Goal: Task Accomplishment & Management: Manage account settings

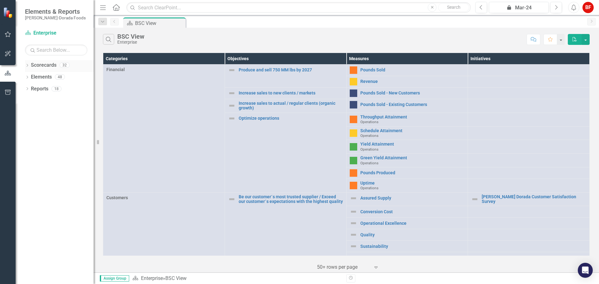
click at [39, 66] on link "Scorecards" at bounding box center [44, 65] width 26 height 7
click at [27, 65] on icon "Dropdown" at bounding box center [27, 65] width 4 height 3
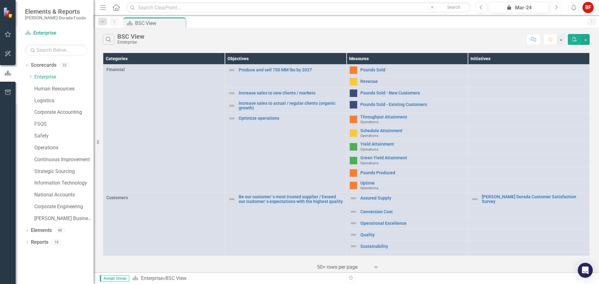
click at [559, 5] on button "Next" at bounding box center [557, 7] width 12 height 11
click at [558, 5] on icon "Next" at bounding box center [556, 8] width 3 height 6
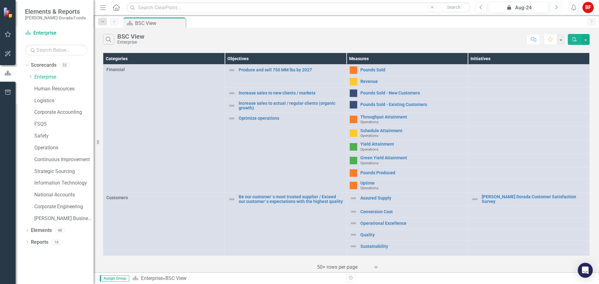
click at [558, 5] on icon "Next" at bounding box center [556, 8] width 3 height 6
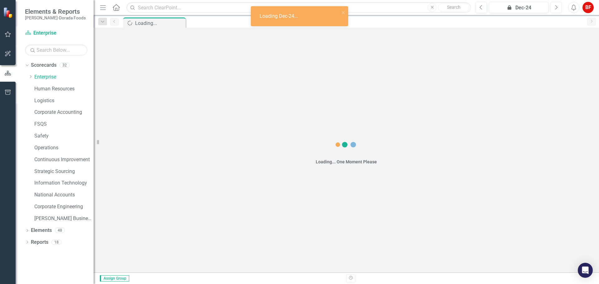
click at [558, 5] on icon "Next" at bounding box center [556, 8] width 3 height 6
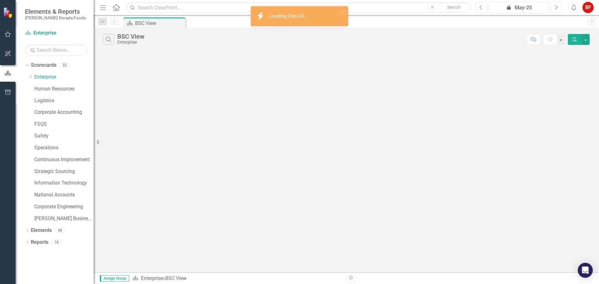
click at [558, 5] on icon "Next" at bounding box center [556, 8] width 3 height 6
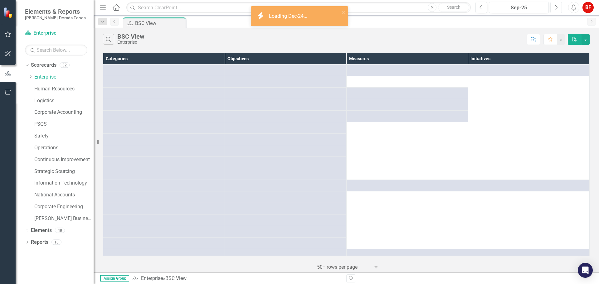
click at [558, 5] on icon "Next" at bounding box center [556, 8] width 3 height 6
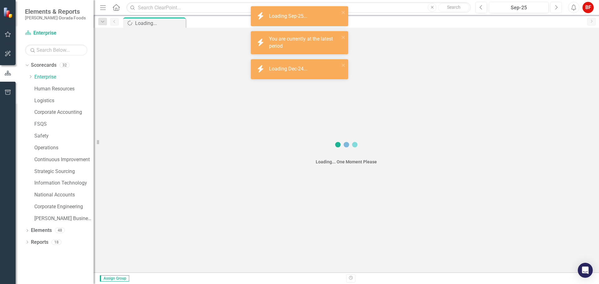
click at [558, 5] on icon "Next" at bounding box center [556, 8] width 3 height 6
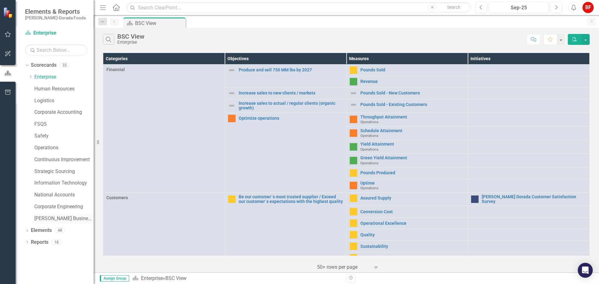
click at [44, 218] on link "[PERSON_NAME] Business Unit" at bounding box center [63, 218] width 59 height 7
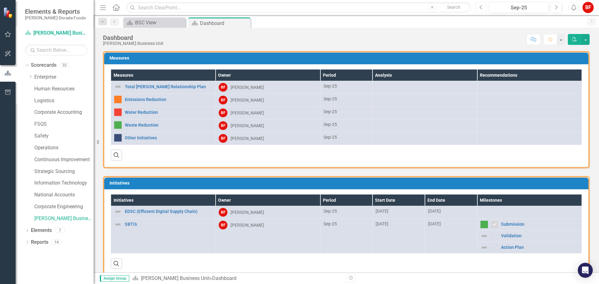
click at [480, 7] on button "Previous" at bounding box center [482, 7] width 12 height 11
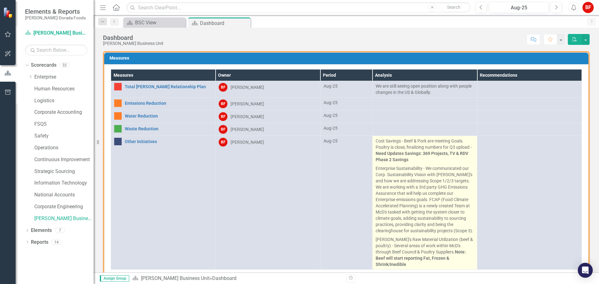
drag, startPoint x: 373, startPoint y: 139, endPoint x: 419, endPoint y: 208, distance: 83.2
click at [453, 221] on td "Cost Savings - Beef & Pork are meeting Goals. Poultry is close, finalizing numb…" at bounding box center [425, 203] width 105 height 134
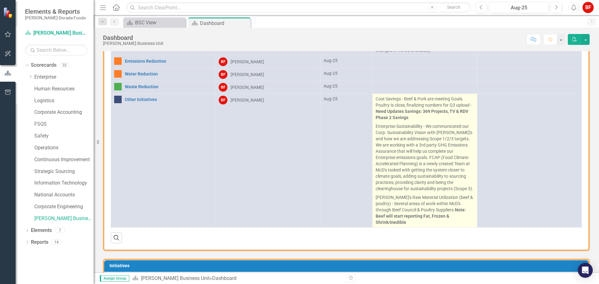
scroll to position [31, 0]
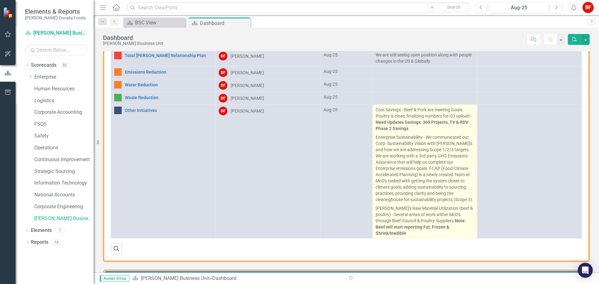
click at [452, 231] on p "[PERSON_NAME]'s Raw Material Utilization (beef & poultry) - Several areas of wo…" at bounding box center [425, 220] width 98 height 32
drag, startPoint x: 436, startPoint y: 230, endPoint x: 382, endPoint y: 106, distance: 134.7
click at [382, 106] on td "Cost Savings - Beef & Pork are meeting Goals. Poultry is close, finalizing numb…" at bounding box center [425, 172] width 105 height 134
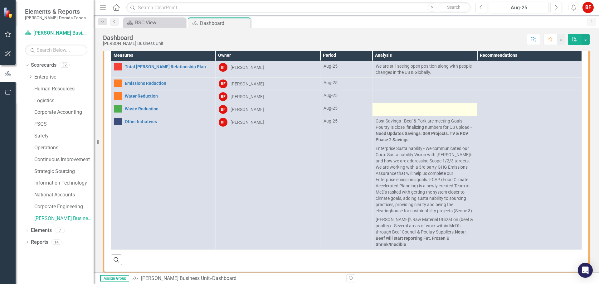
scroll to position [0, 0]
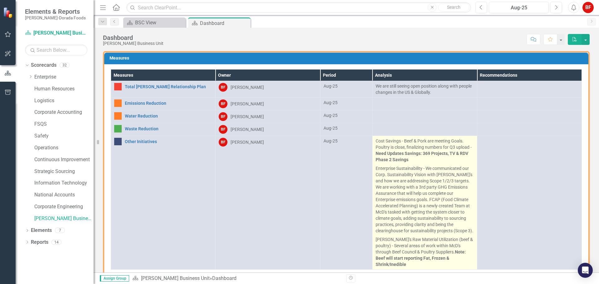
click at [376, 155] on strong "Need Updates Savings: 369 Projects, TV & RDV Phase 2 Savings" at bounding box center [422, 156] width 93 height 11
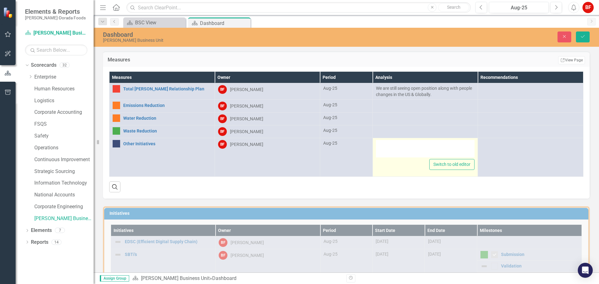
type textarea "<p>Cost Savings - Beef &amp; Pork are meeting Goals. Poultry is close, finalizi…"
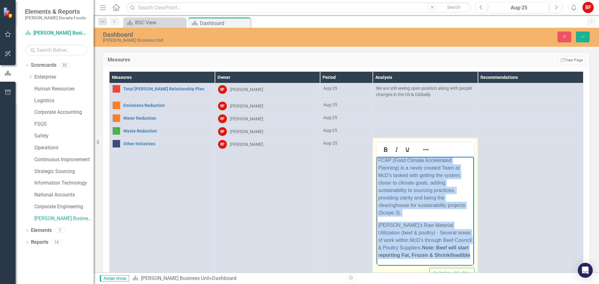
scroll to position [153, 0]
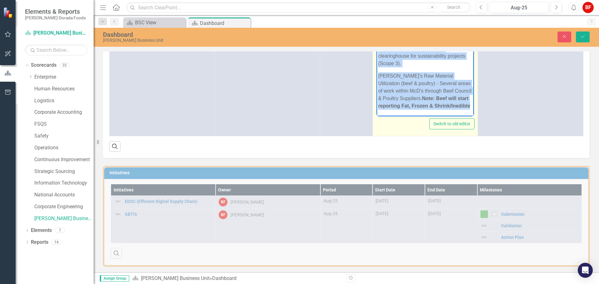
drag, startPoint x: 397, startPoint y: 11, endPoint x: 466, endPoint y: 305, distance: 302.2
click at [466, 116] on html "Cost Savings - Beef & Pork are meeting Goals. Poultry is close, finalizing numb…" at bounding box center [426, 13] width 98 height 205
copy body "Cost Savings - Beef & Pork are meeting Goals. Poultry is close, finalizing numb…"
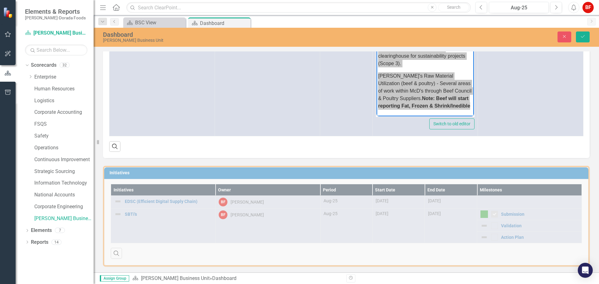
scroll to position [0, 0]
click at [571, 39] on button "Close" at bounding box center [565, 37] width 14 height 11
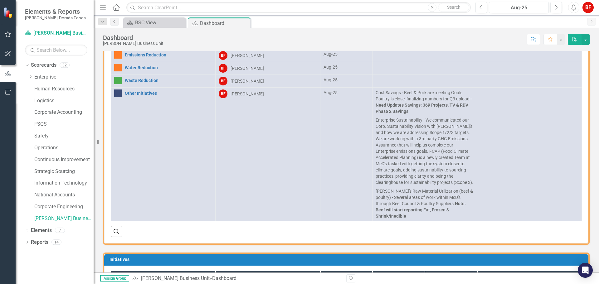
scroll to position [125, 0]
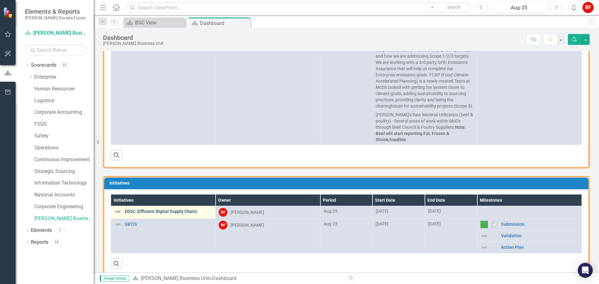
click at [141, 214] on link "EDSC (Efficient Digital Supply Chain)" at bounding box center [168, 212] width 87 height 5
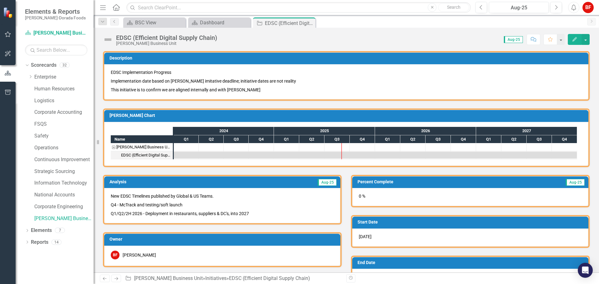
click at [121, 195] on p "New EDSC Timelines published by Global & US Teams." at bounding box center [222, 196] width 223 height 7
click at [112, 193] on div "New EDSC Timelines published by Global & US Teams. Q4 - McTrack and testing/sof…" at bounding box center [222, 205] width 236 height 35
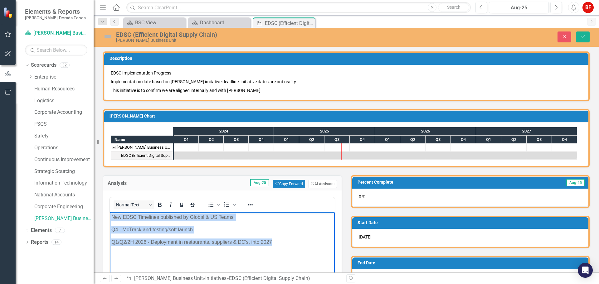
drag, startPoint x: 114, startPoint y: 216, endPoint x: 178, endPoint y: 237, distance: 67.2
click at [293, 252] on body "New EDSC Timelines published by Global & US Teams. Q4 - McTrack and testing/sof…" at bounding box center [222, 259] width 225 height 94
copy body "New EDSC Timelines published by Global & US Teams. Q4 - McTrack and testing/sof…"
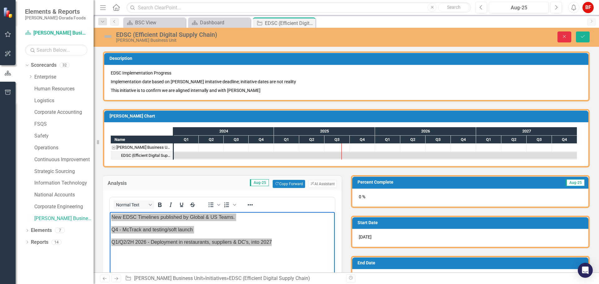
click at [569, 37] on button "Close" at bounding box center [565, 37] width 14 height 11
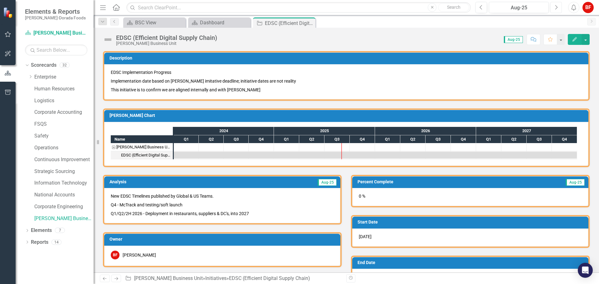
click at [560, 7] on button "Next" at bounding box center [557, 7] width 12 height 11
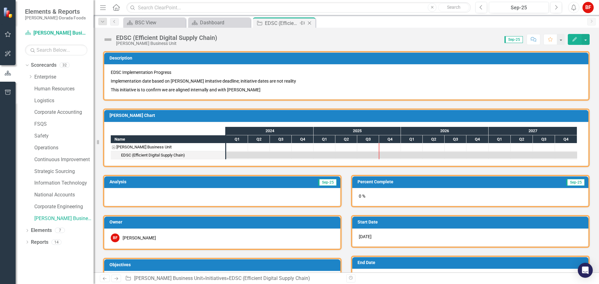
click at [310, 22] on icon "Close" at bounding box center [310, 23] width 6 height 5
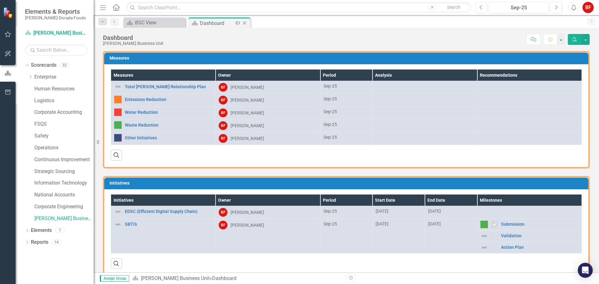
click at [210, 27] on div "Dashboard" at bounding box center [216, 23] width 33 height 8
click at [146, 86] on link "Total [PERSON_NAME] Relationship Plan" at bounding box center [168, 87] width 87 height 5
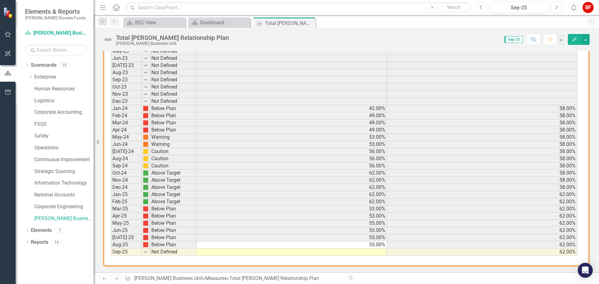
scroll to position [324, 0]
click at [111, 256] on div "Period Status YTD Actual Yearly Target Jan-23 Not Defined Feb-23 Not Defined Ma…" at bounding box center [111, 133] width 0 height 244
click at [368, 252] on td at bounding box center [292, 252] width 190 height 7
click at [369, 252] on td at bounding box center [292, 252] width 190 height 7
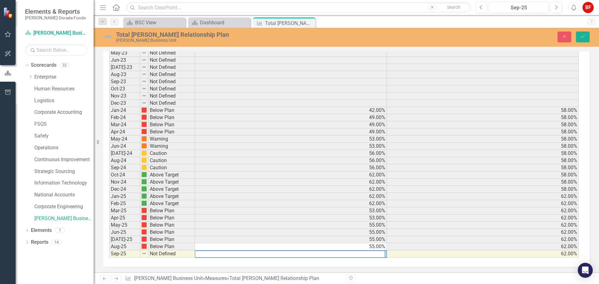
scroll to position [324, 0]
type textarea "55"
click at [356, 259] on div "Period Status YTD Actual Yearly Target Jan-23 Not Defined Feb-23 Not Defined Ma…" at bounding box center [346, 137] width 487 height 259
click at [297, 191] on td "62.00%" at bounding box center [291, 189] width 192 height 7
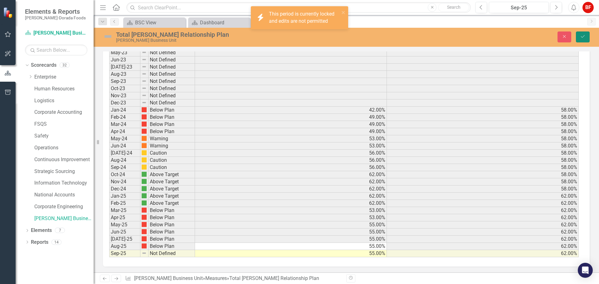
click at [586, 35] on icon "Save" at bounding box center [583, 36] width 6 height 4
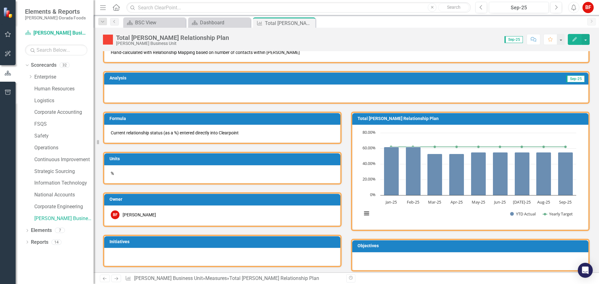
scroll to position [0, 0]
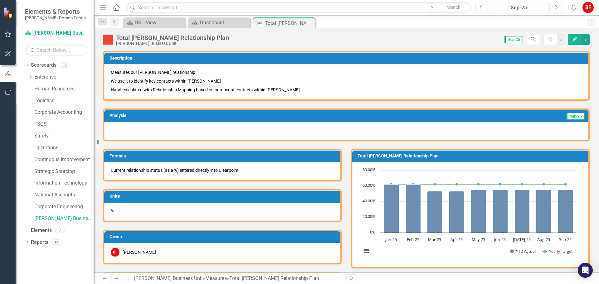
click at [111, 123] on div at bounding box center [346, 131] width 485 height 18
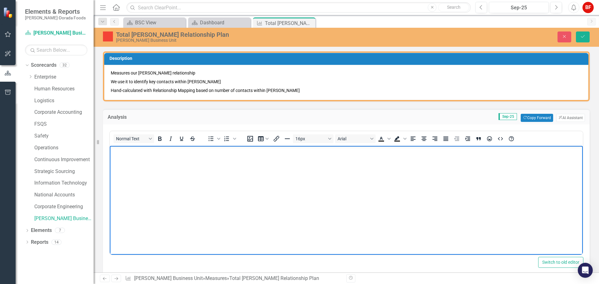
click at [121, 155] on body "Rich Text Area. Press ALT-0 for help." at bounding box center [346, 193] width 473 height 94
click at [113, 151] on p "Rich Text Area. Press ALT-0 for help." at bounding box center [346, 150] width 470 height 7
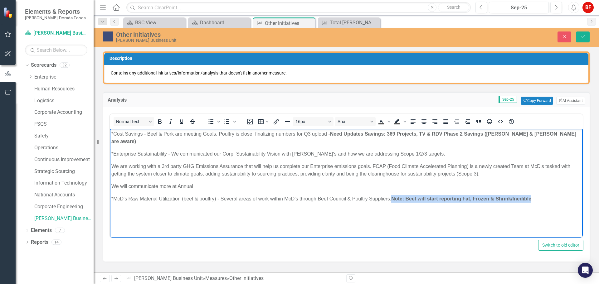
drag, startPoint x: 536, startPoint y: 191, endPoint x: 392, endPoint y: 190, distance: 143.9
click at [392, 195] on p "*McD's Raw Material Utilization (beef & poultry) - Several areas of work within…" at bounding box center [346, 198] width 470 height 7
click at [584, 36] on icon "Save" at bounding box center [583, 36] width 6 height 4
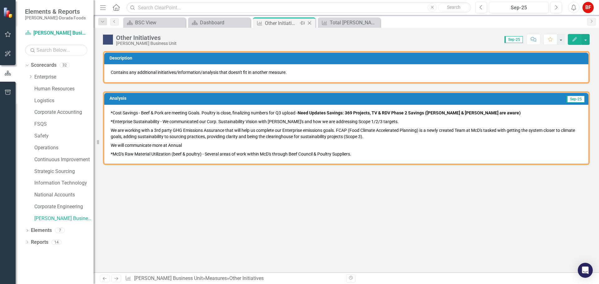
click at [311, 22] on icon "Close" at bounding box center [310, 23] width 6 height 5
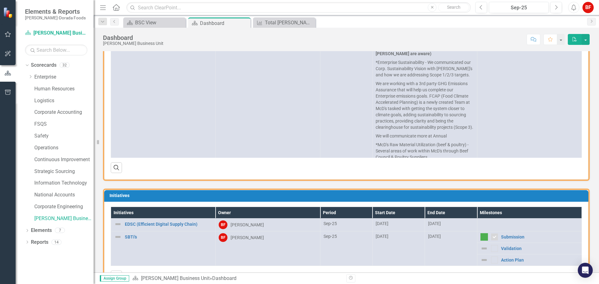
scroll to position [146, 0]
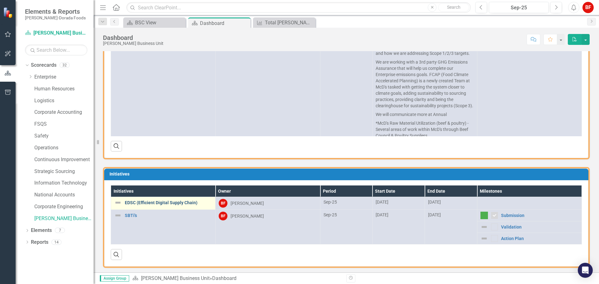
click at [162, 201] on link "EDSC (Efficient Digital Supply Chain)" at bounding box center [168, 203] width 87 height 5
